Goal: Obtain resource: Obtain resource

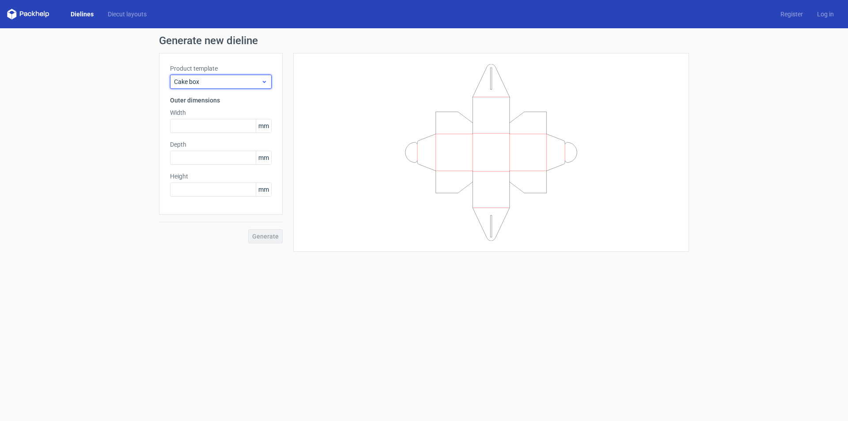
click at [247, 84] on span "Cake box" at bounding box center [217, 81] width 87 height 9
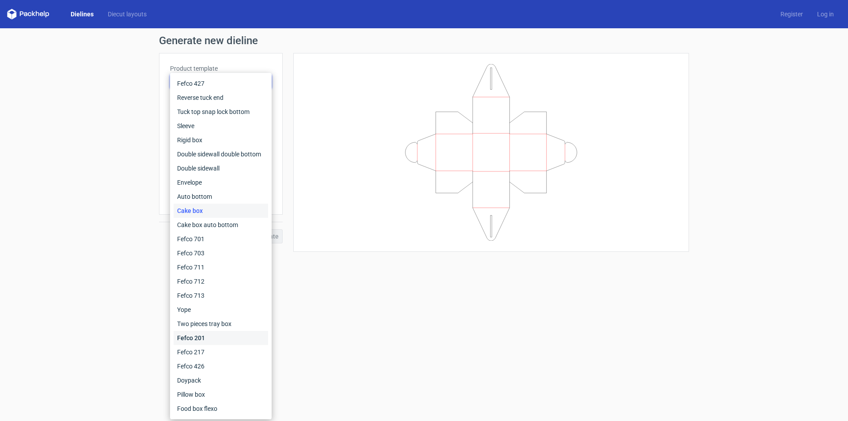
click at [200, 341] on div "Fefco 201" at bounding box center [221, 338] width 94 height 14
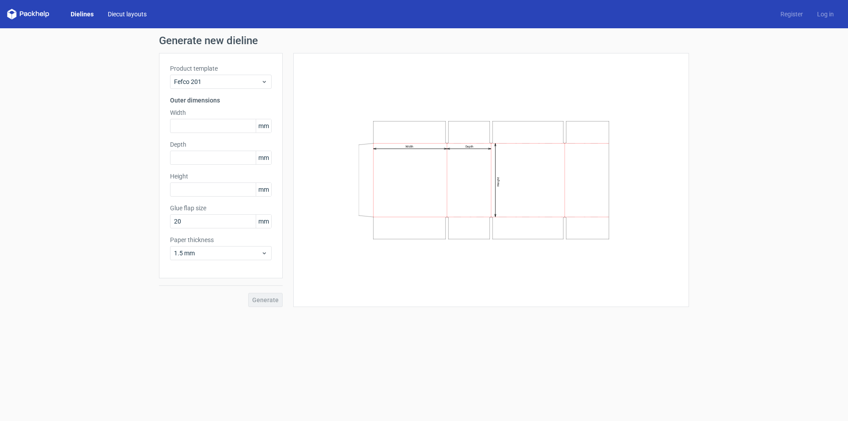
click at [116, 10] on link "Diecut layouts" at bounding box center [127, 14] width 53 height 9
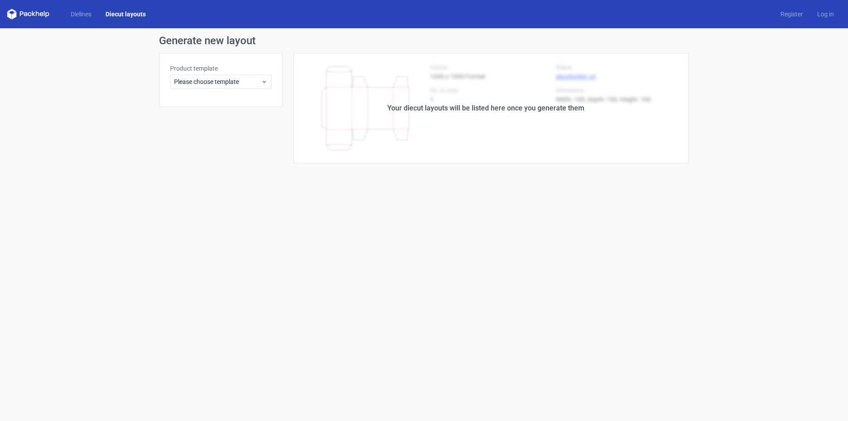
click at [83, 8] on div "Dielines Diecut layouts Register Log in" at bounding box center [424, 14] width 848 height 28
click at [83, 15] on link "Dielines" at bounding box center [81, 14] width 35 height 9
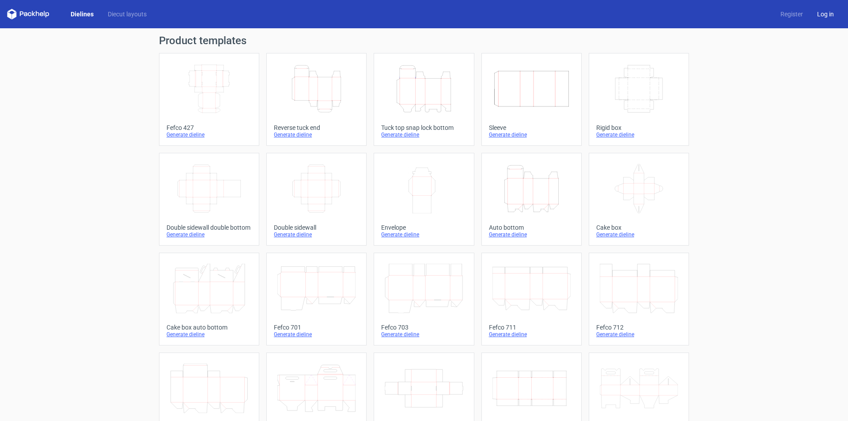
click at [822, 11] on link "Log in" at bounding box center [825, 14] width 31 height 9
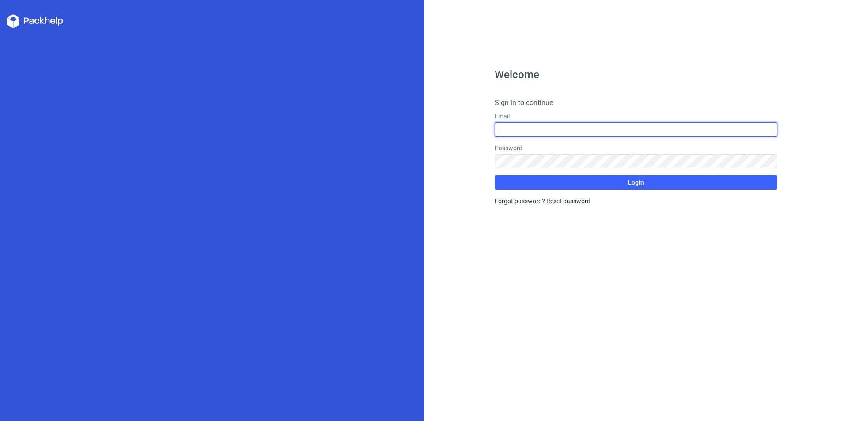
click at [615, 127] on input "text" at bounding box center [636, 129] width 283 height 14
